Goal: Task Accomplishment & Management: Manage account settings

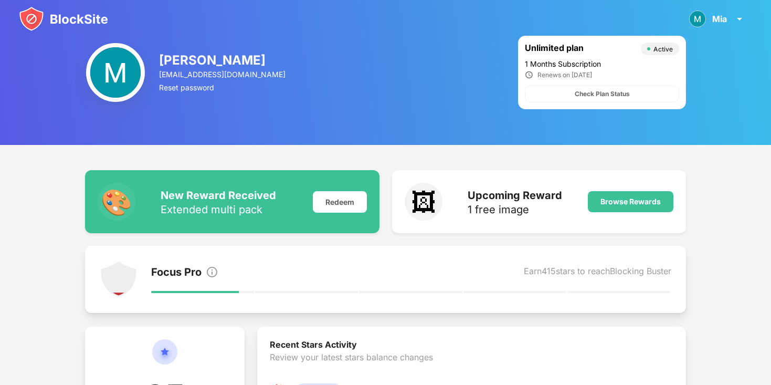
click at [719, 33] on div "Mia Mia Sandhu View Account Insights Rewards Settings Support Log Out" at bounding box center [385, 19] width 771 height 38
click at [718, 14] on div "Mia" at bounding box center [719, 19] width 15 height 10
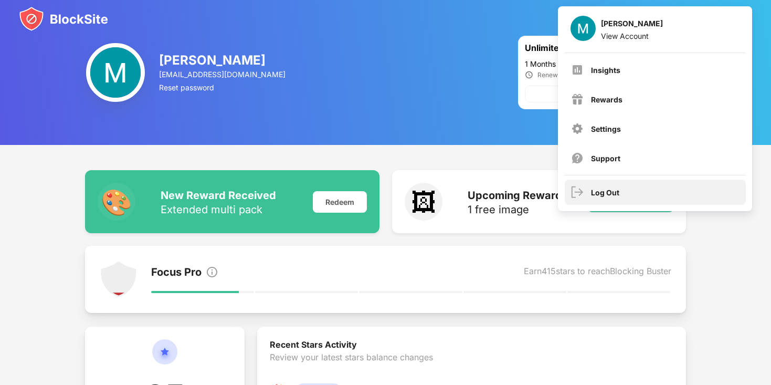
click at [626, 192] on div "Log Out" at bounding box center [655, 192] width 181 height 25
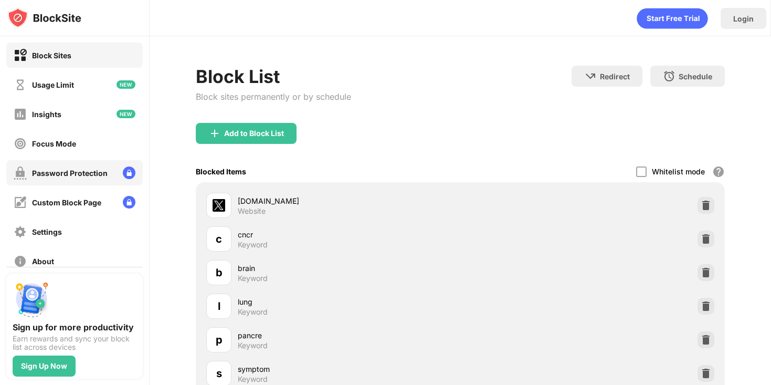
scroll to position [77, 0]
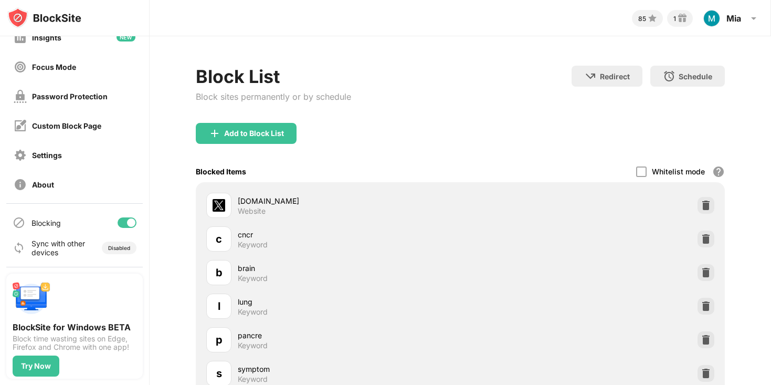
click at [123, 225] on div at bounding box center [127, 222] width 19 height 10
